Goal: Find specific page/section: Find specific page/section

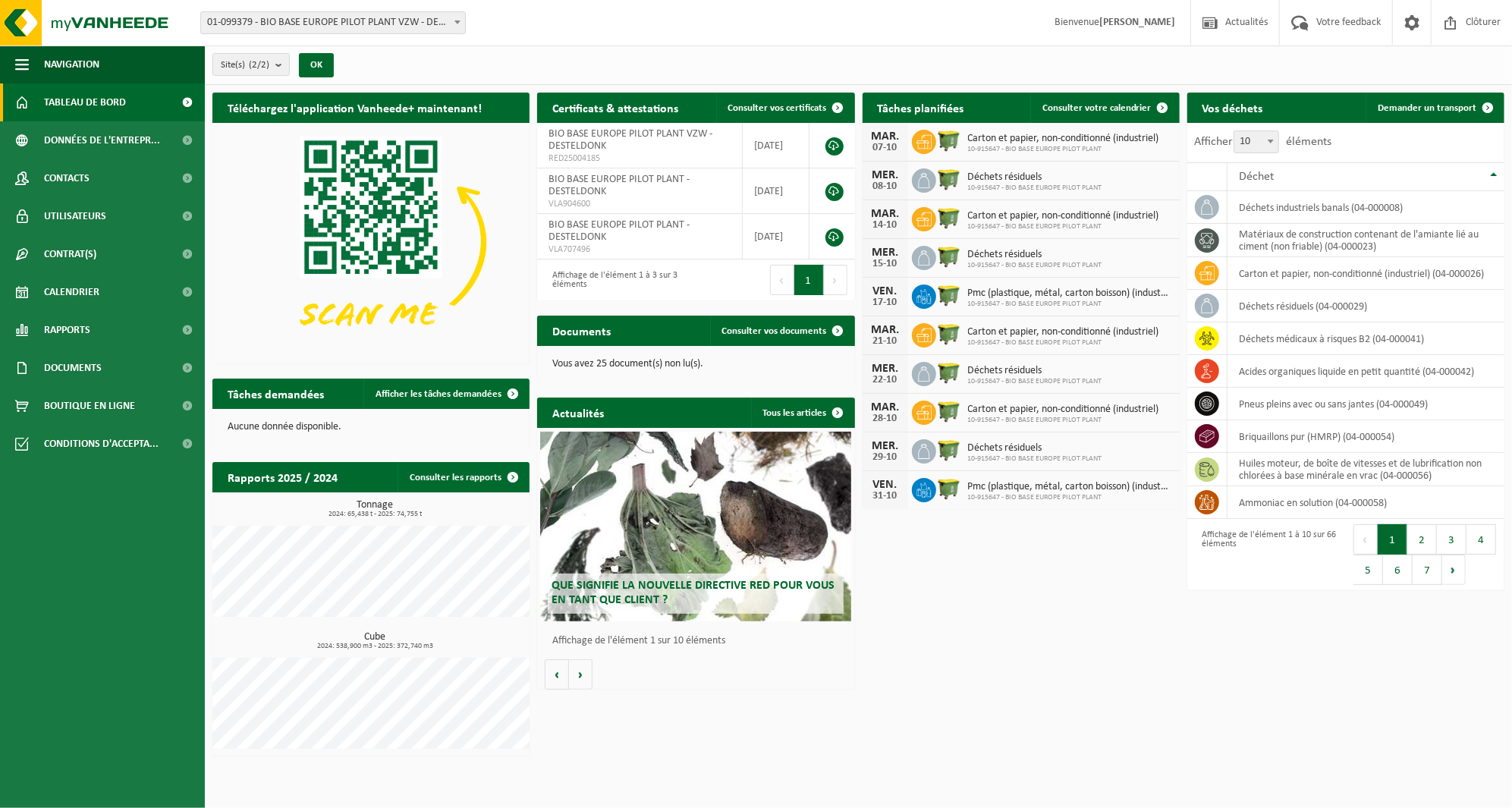
click at [88, 301] on span "Calendrier" at bounding box center [71, 292] width 55 height 38
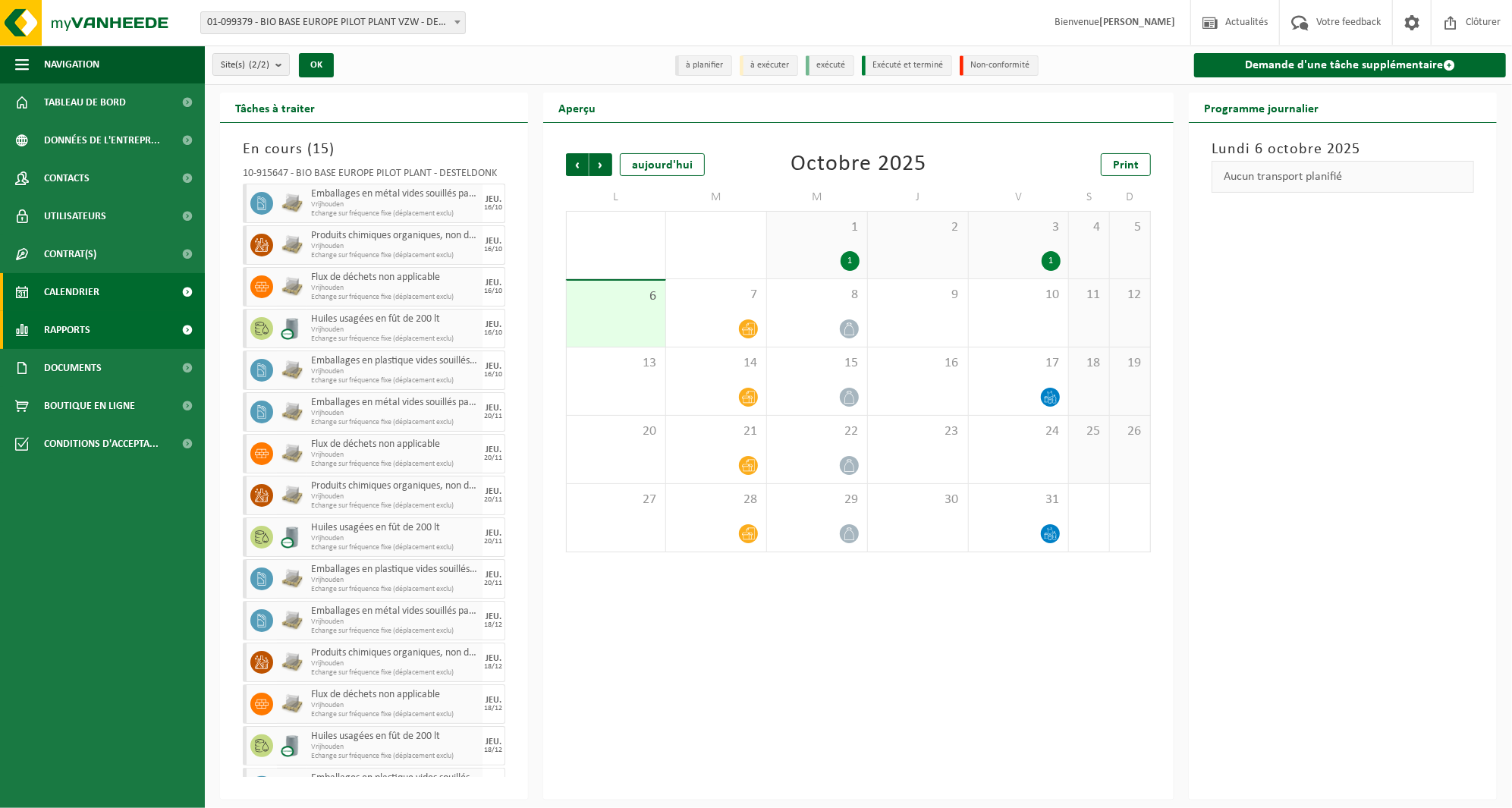
click at [88, 332] on span "Rapports" at bounding box center [67, 329] width 46 height 38
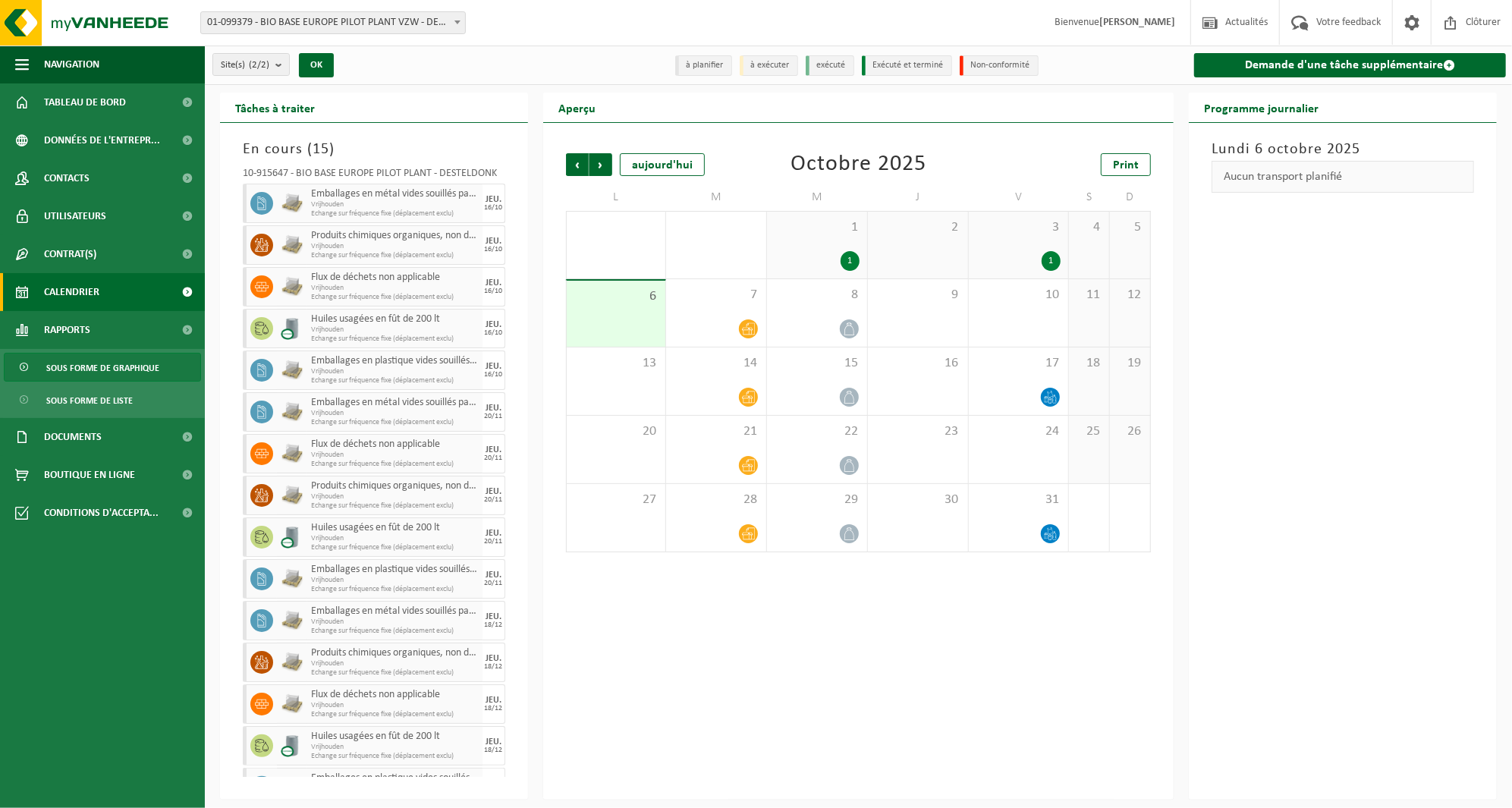
click at [108, 364] on span "Sous forme de graphique" at bounding box center [102, 367] width 113 height 29
